Goal: Browse casually

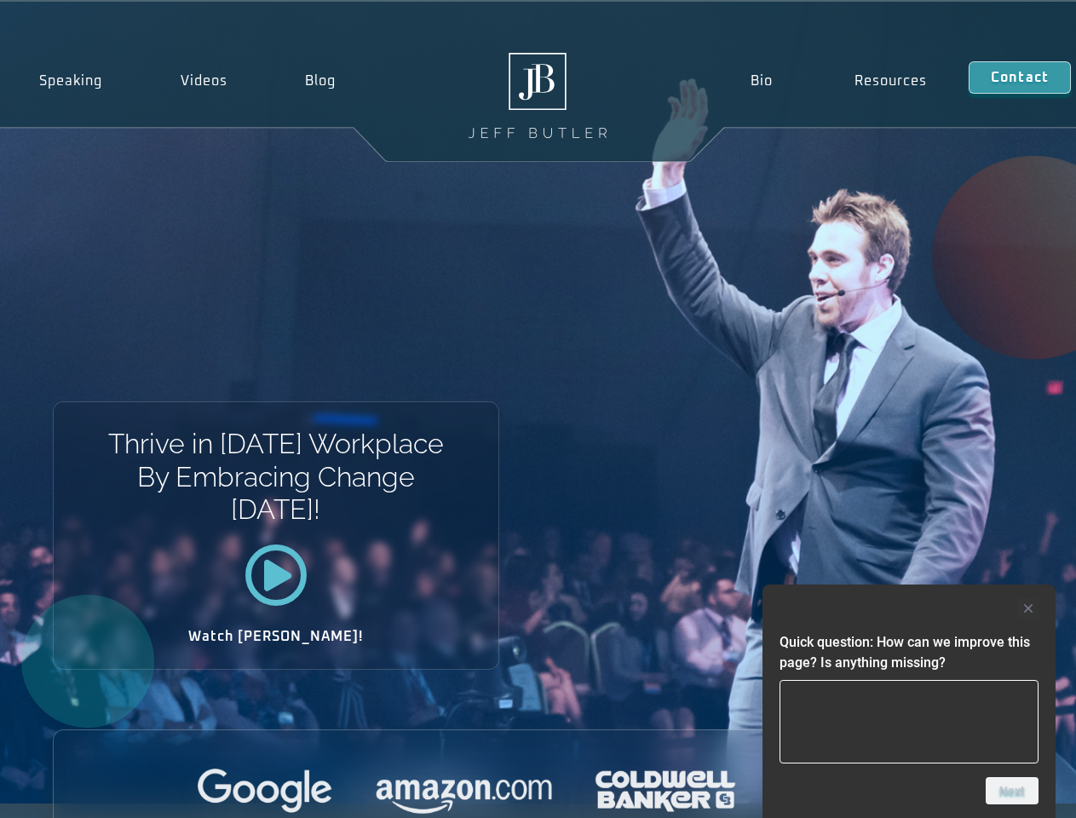
click at [538, 409] on div "Thrive in [DATE] Workplace By Embracing Change [DATE]! Watch [PERSON_NAME]!" at bounding box center [538, 403] width 1076 height 802
click at [909, 608] on div at bounding box center [909, 608] width 259 height 20
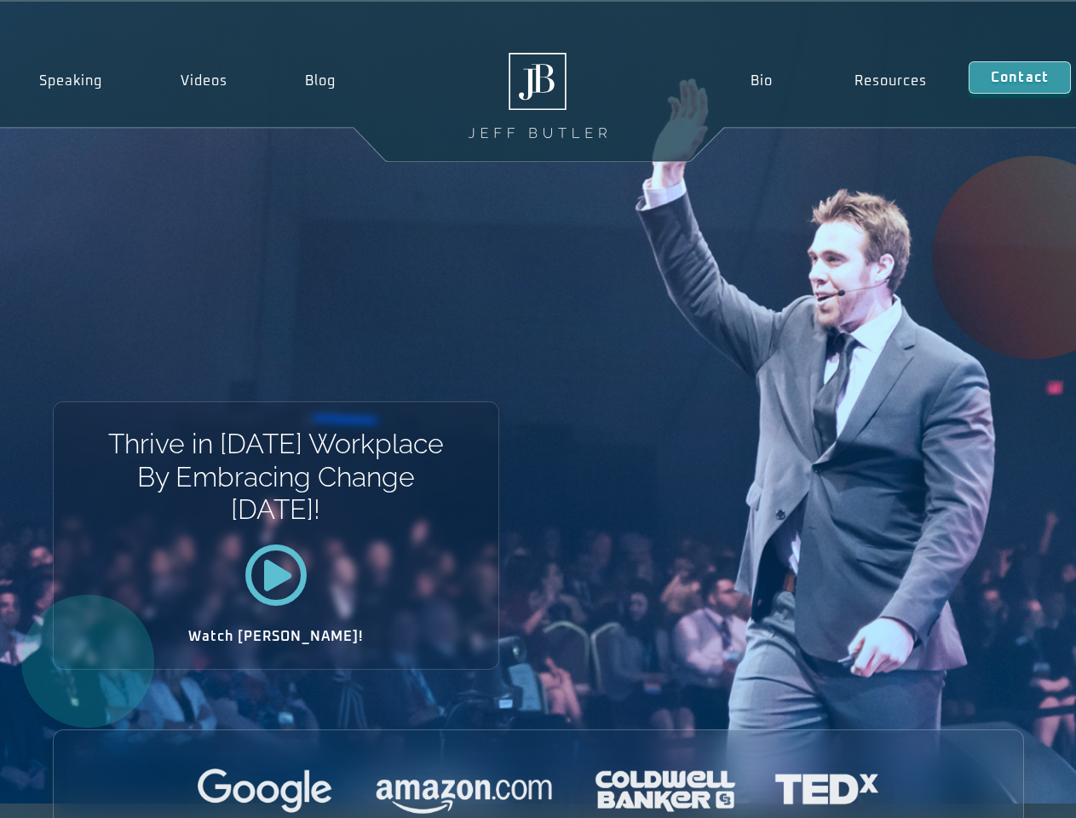
click at [1012, 791] on div at bounding box center [539, 792] width 970 height 47
